Goal: Find specific fact: Find specific fact

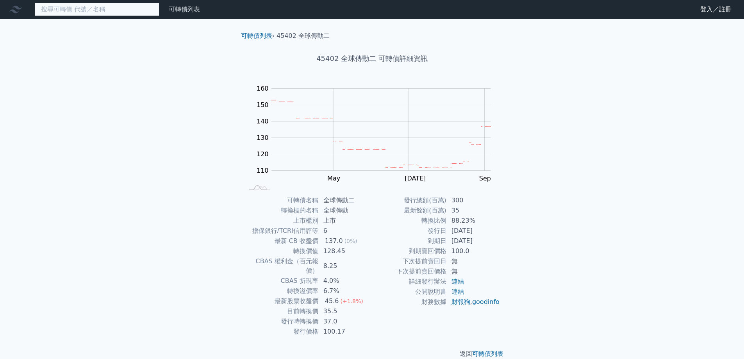
click at [95, 11] on input at bounding box center [96, 9] width 125 height 13
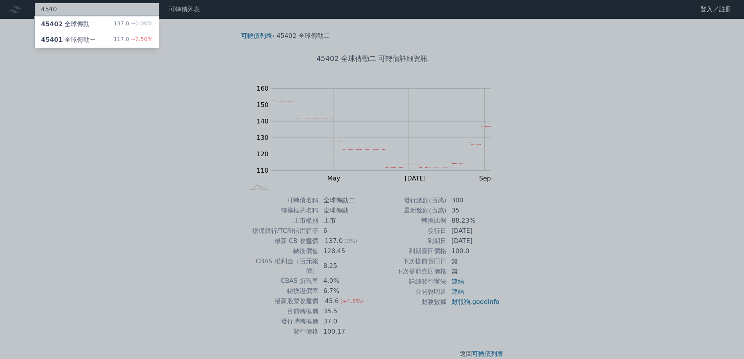
type input "4540"
click at [111, 41] on div "45401 全球傳動一 117.0 +2.50%" at bounding box center [97, 40] width 124 height 16
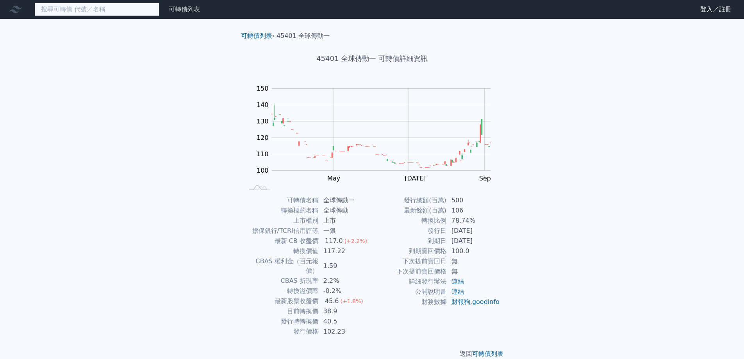
click at [94, 9] on input at bounding box center [96, 9] width 125 height 13
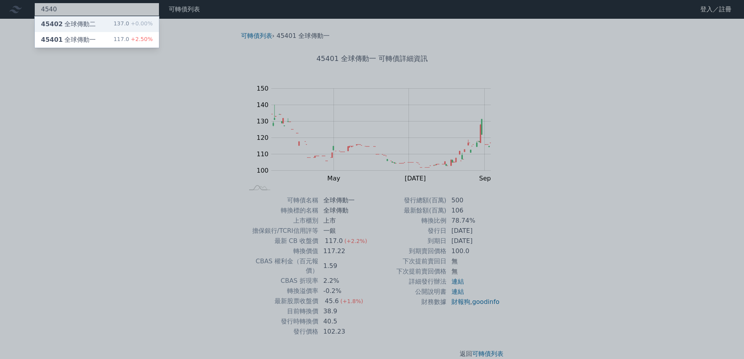
type input "4540"
click at [101, 24] on div "45402 全球傳動二 137.0 +0.00%" at bounding box center [97, 24] width 124 height 16
